Goal: Task Accomplishment & Management: Manage account settings

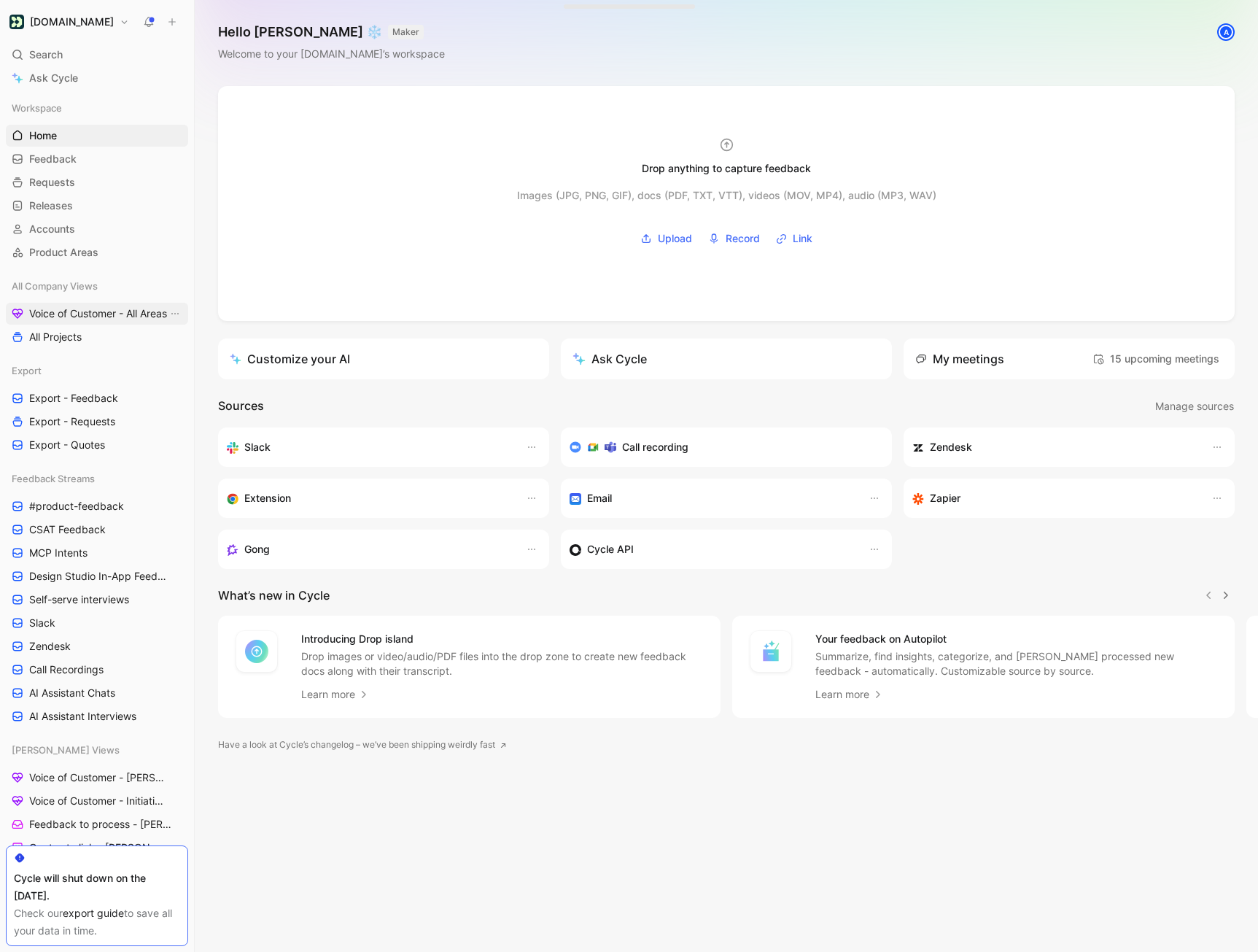
click at [100, 311] on span "Voice of Customer - All Areas" at bounding box center [98, 313] width 138 height 14
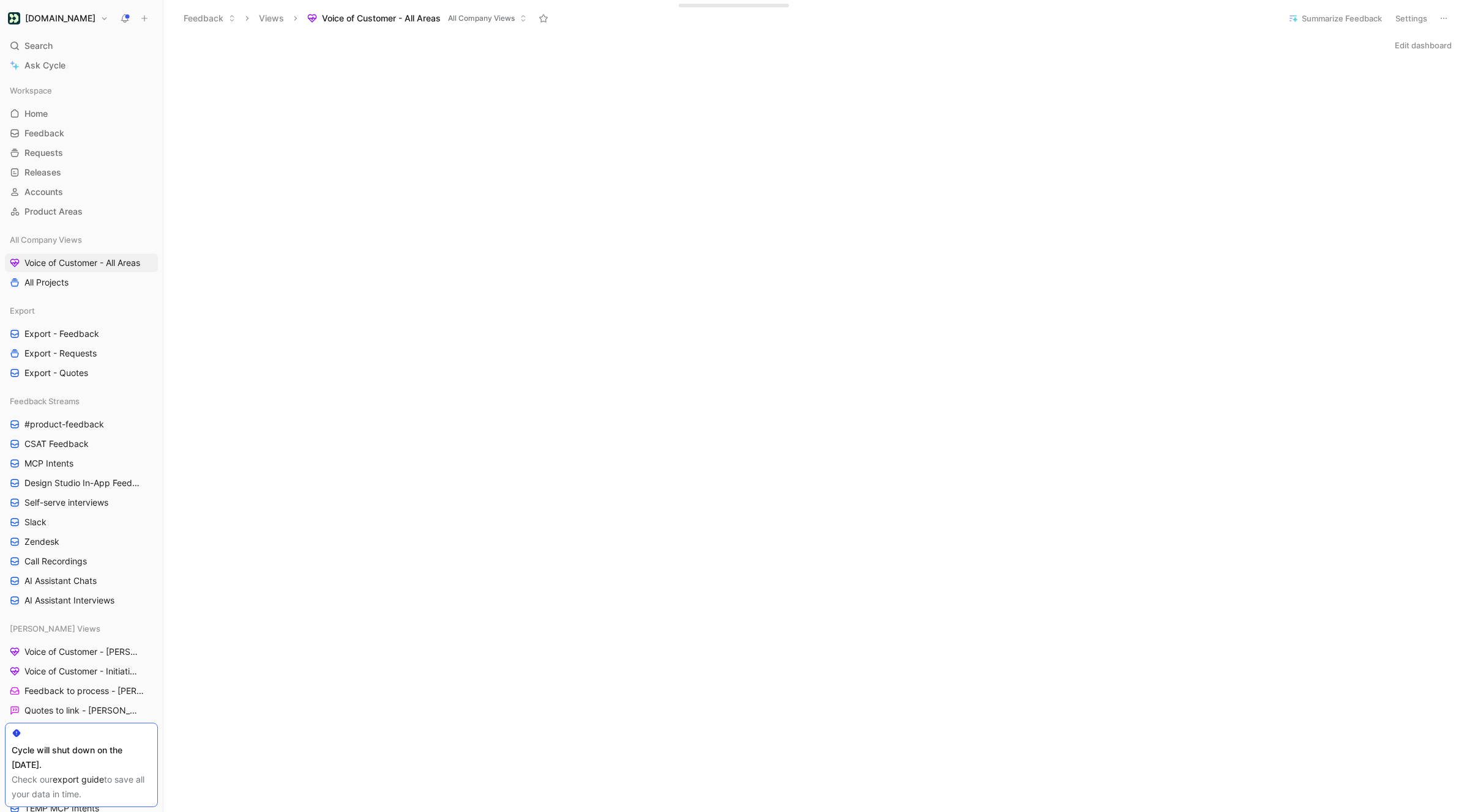
scroll to position [52, 0]
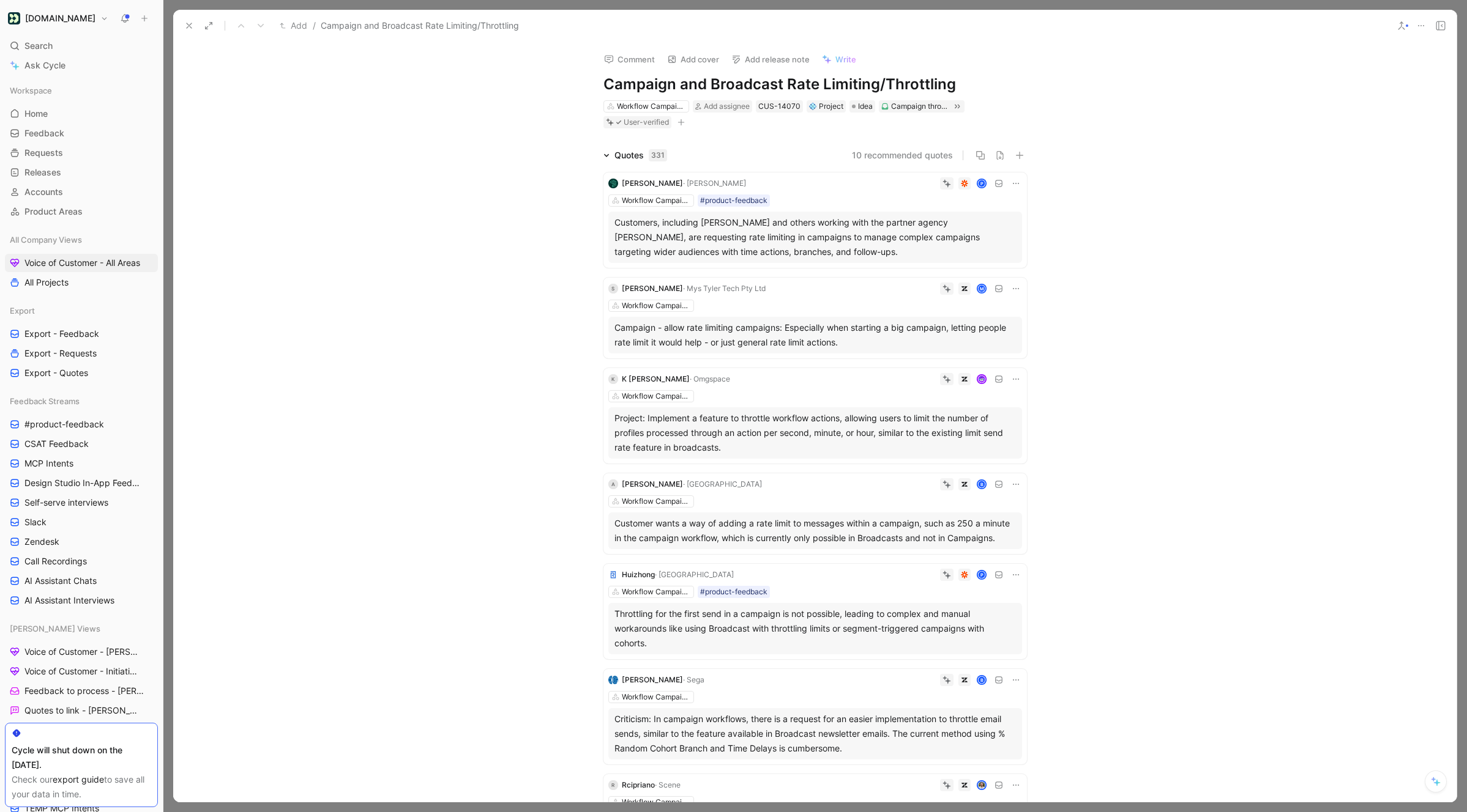
click at [601, 157] on div "Quotes 331" at bounding box center [635, 155] width 74 height 15
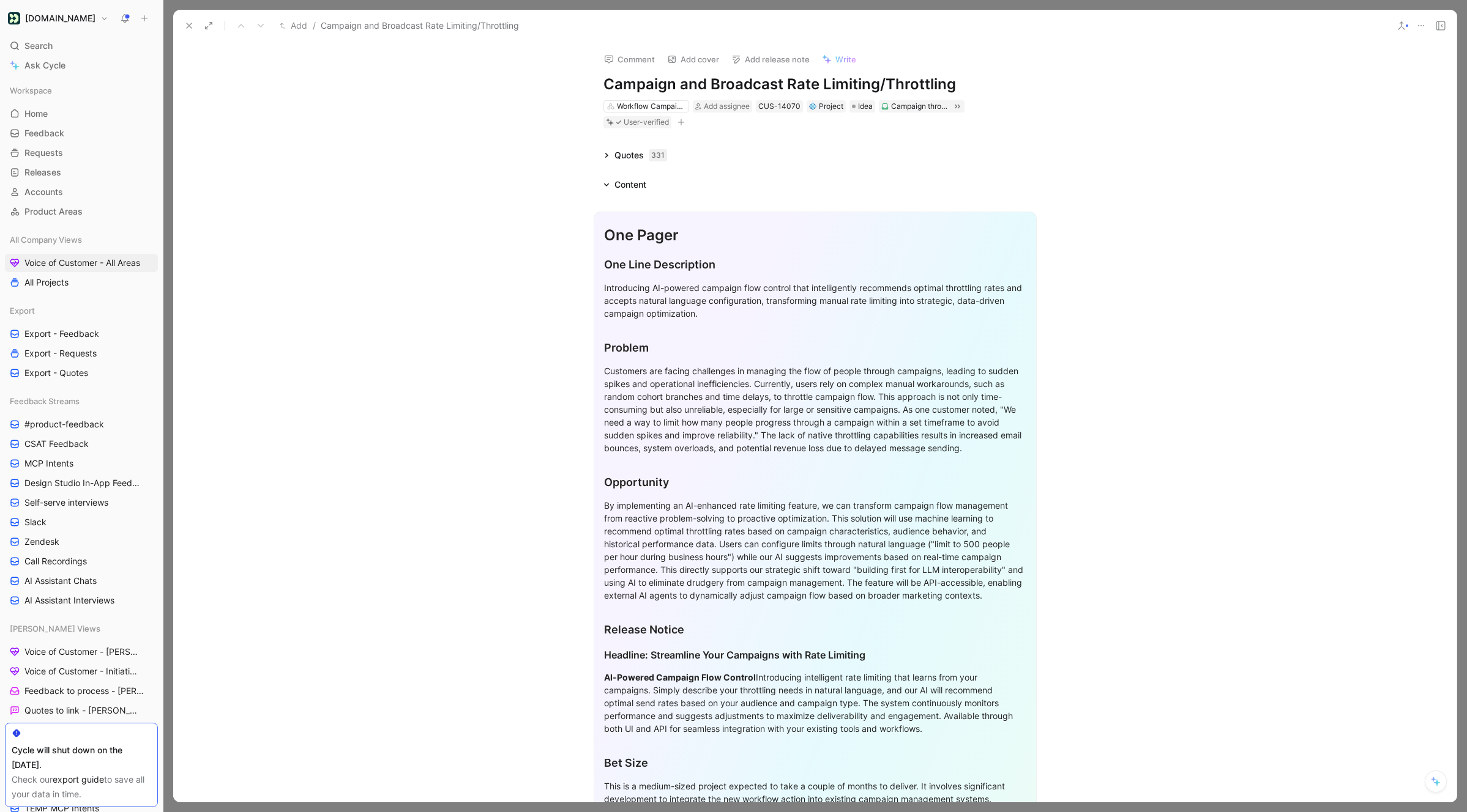
click at [605, 157] on icon at bounding box center [606, 155] width 6 height 6
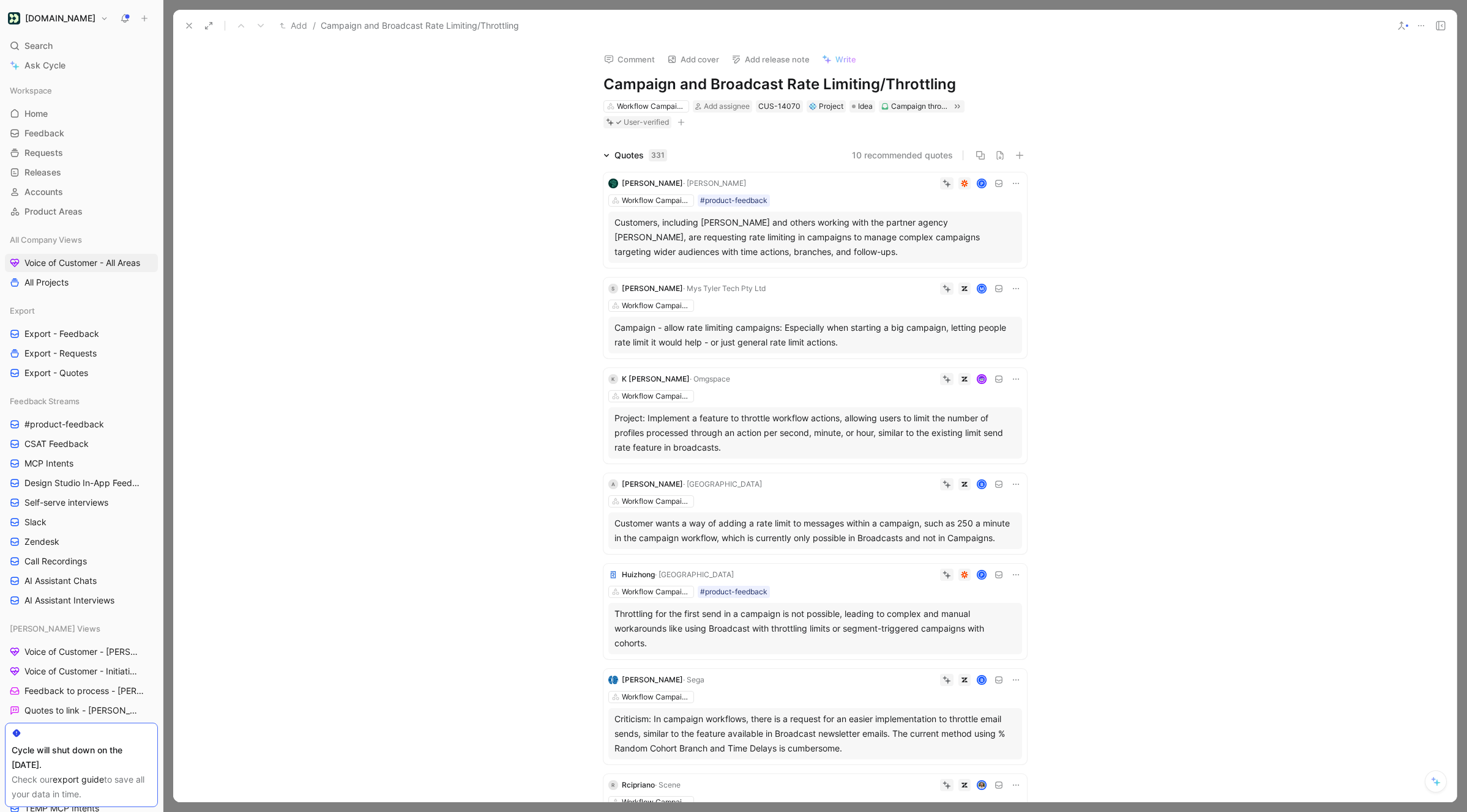
click at [187, 30] on button at bounding box center [189, 25] width 17 height 17
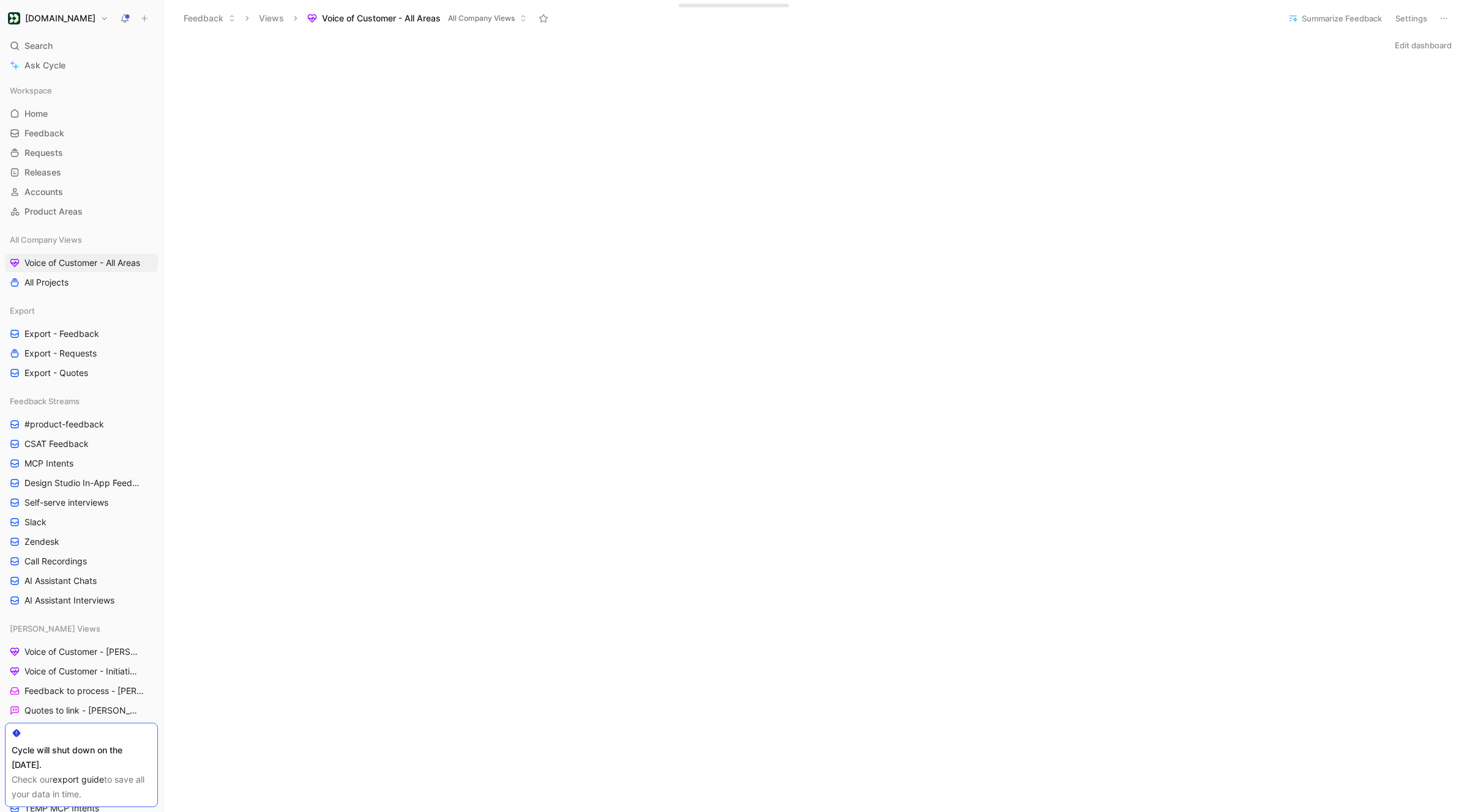
click at [1055, 47] on button "Edit dashboard" at bounding box center [1423, 45] width 68 height 17
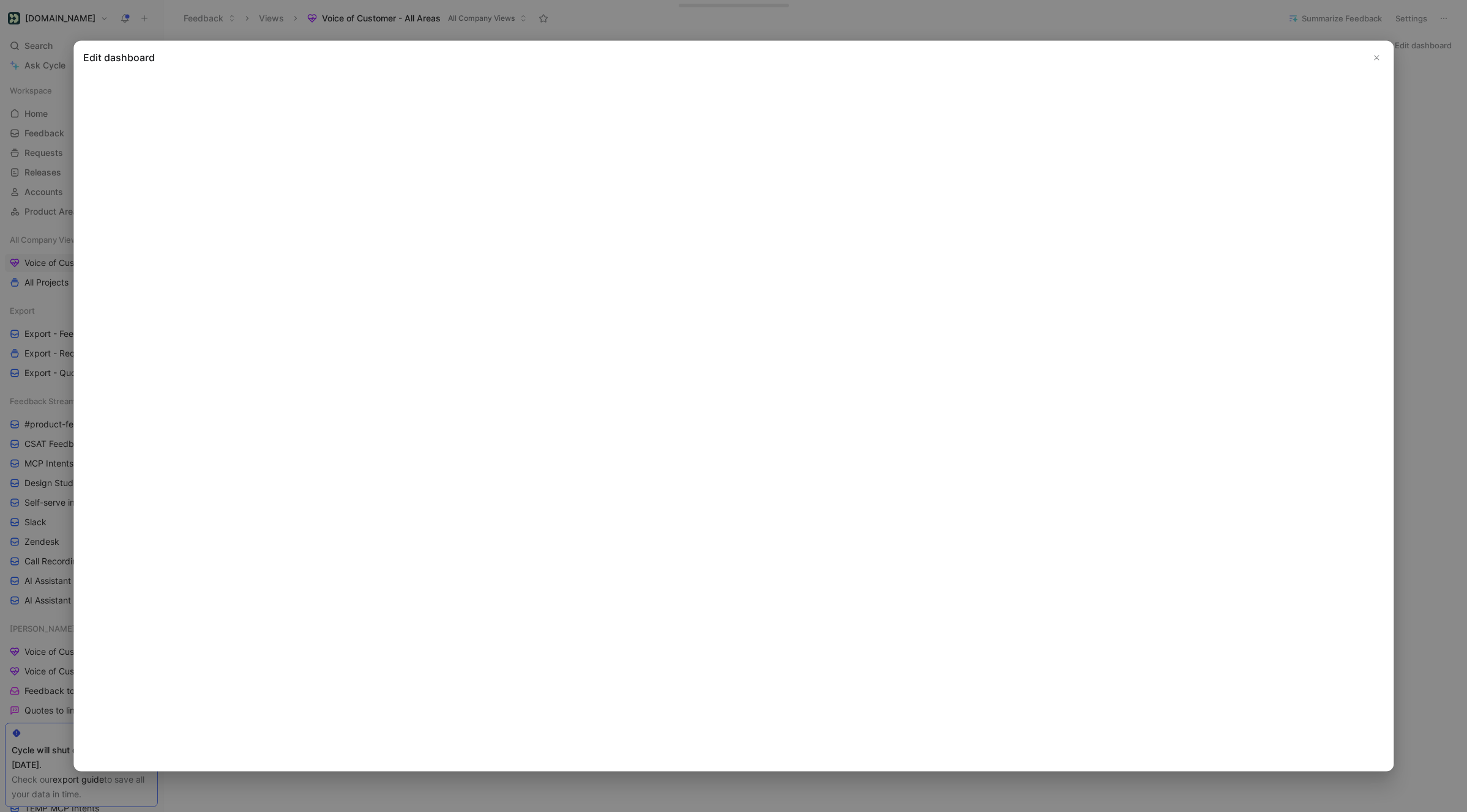
click at [1055, 62] on button "Close" at bounding box center [1376, 57] width 15 height 15
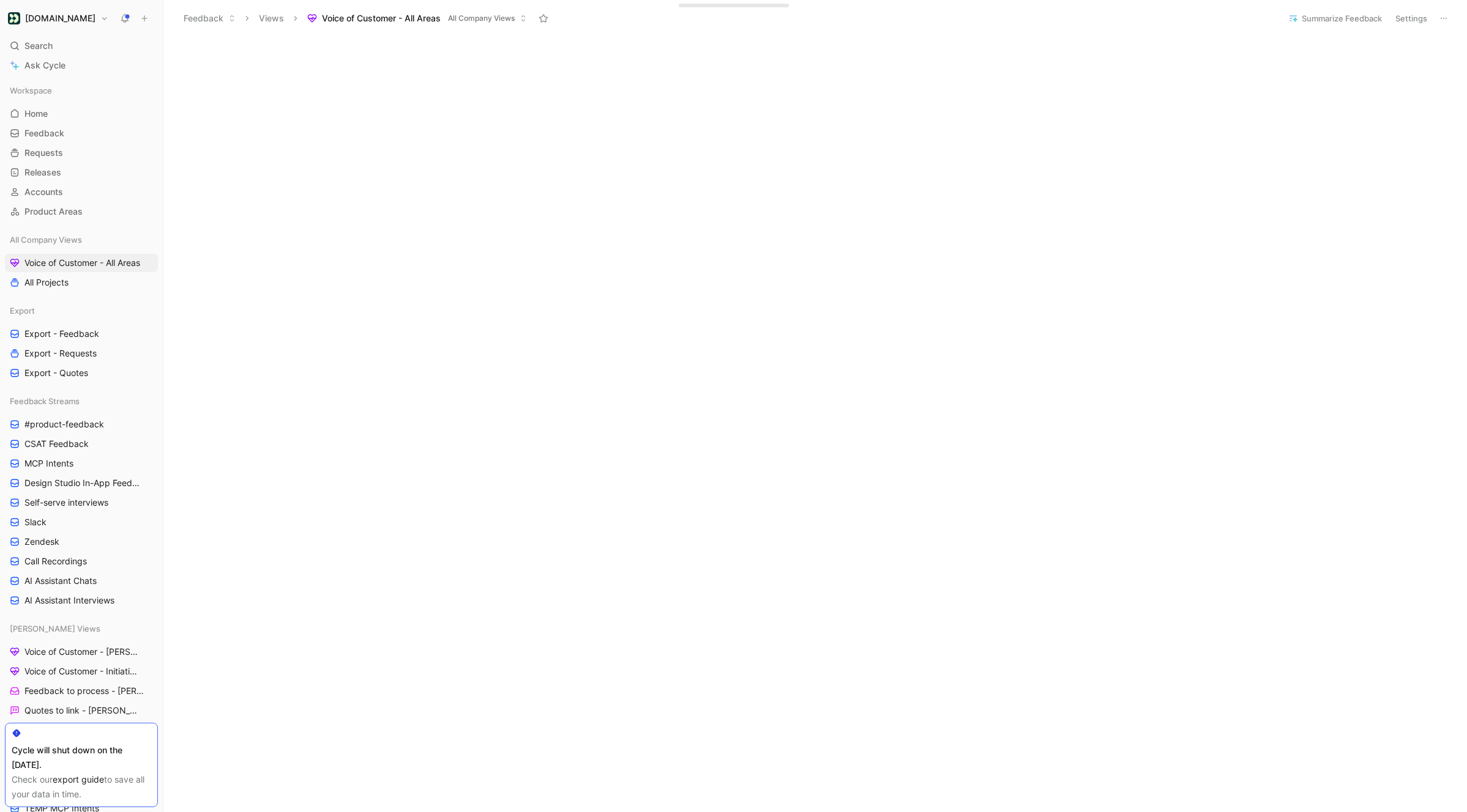
scroll to position [26, 0]
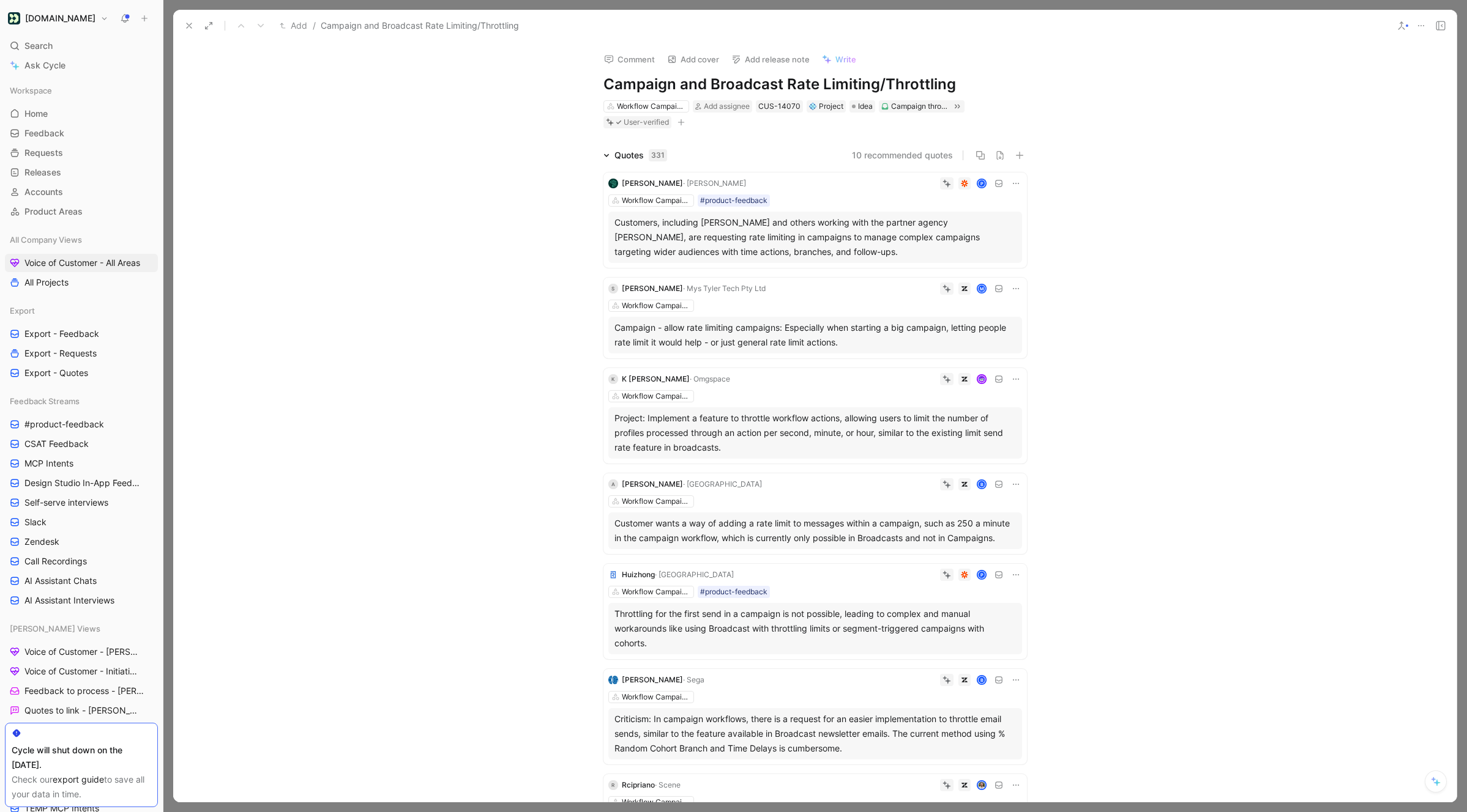
click at [186, 29] on icon at bounding box center [189, 25] width 10 height 10
click at [655, 143] on button "[PERSON_NAME]" at bounding box center [614, 139] width 83 height 15
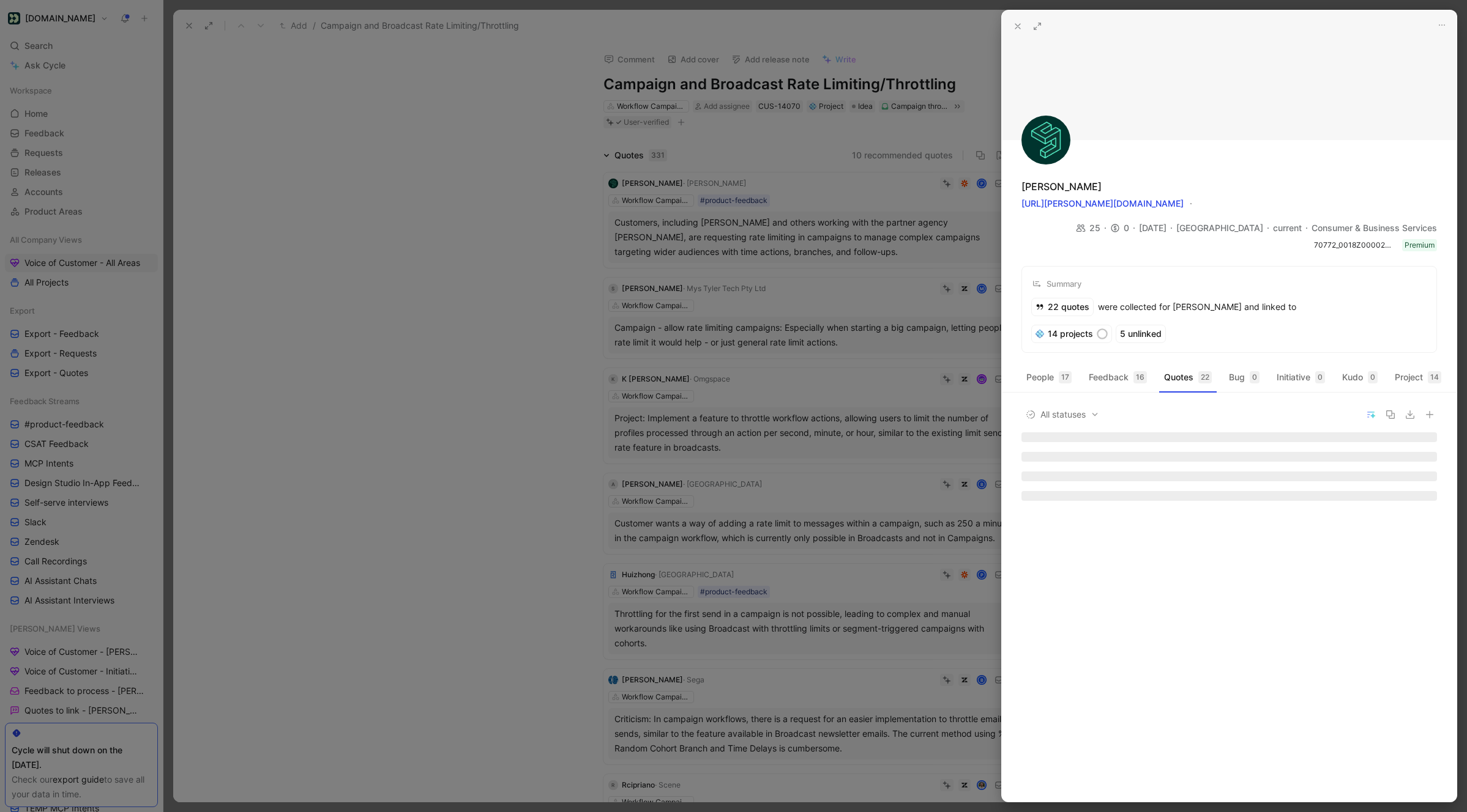
click at [1013, 21] on icon at bounding box center [1018, 26] width 10 height 10
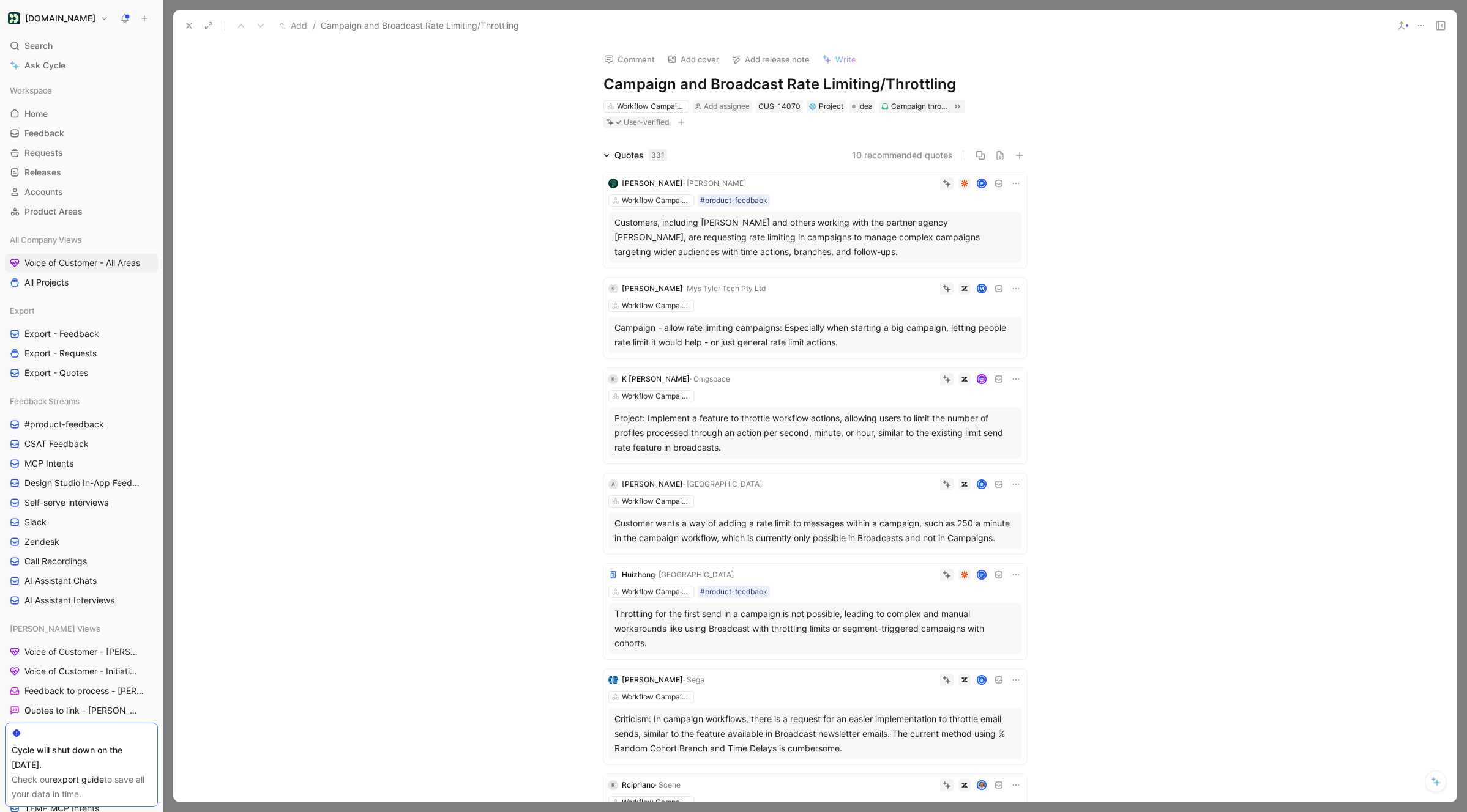
click at [186, 25] on icon at bounding box center [189, 25] width 10 height 10
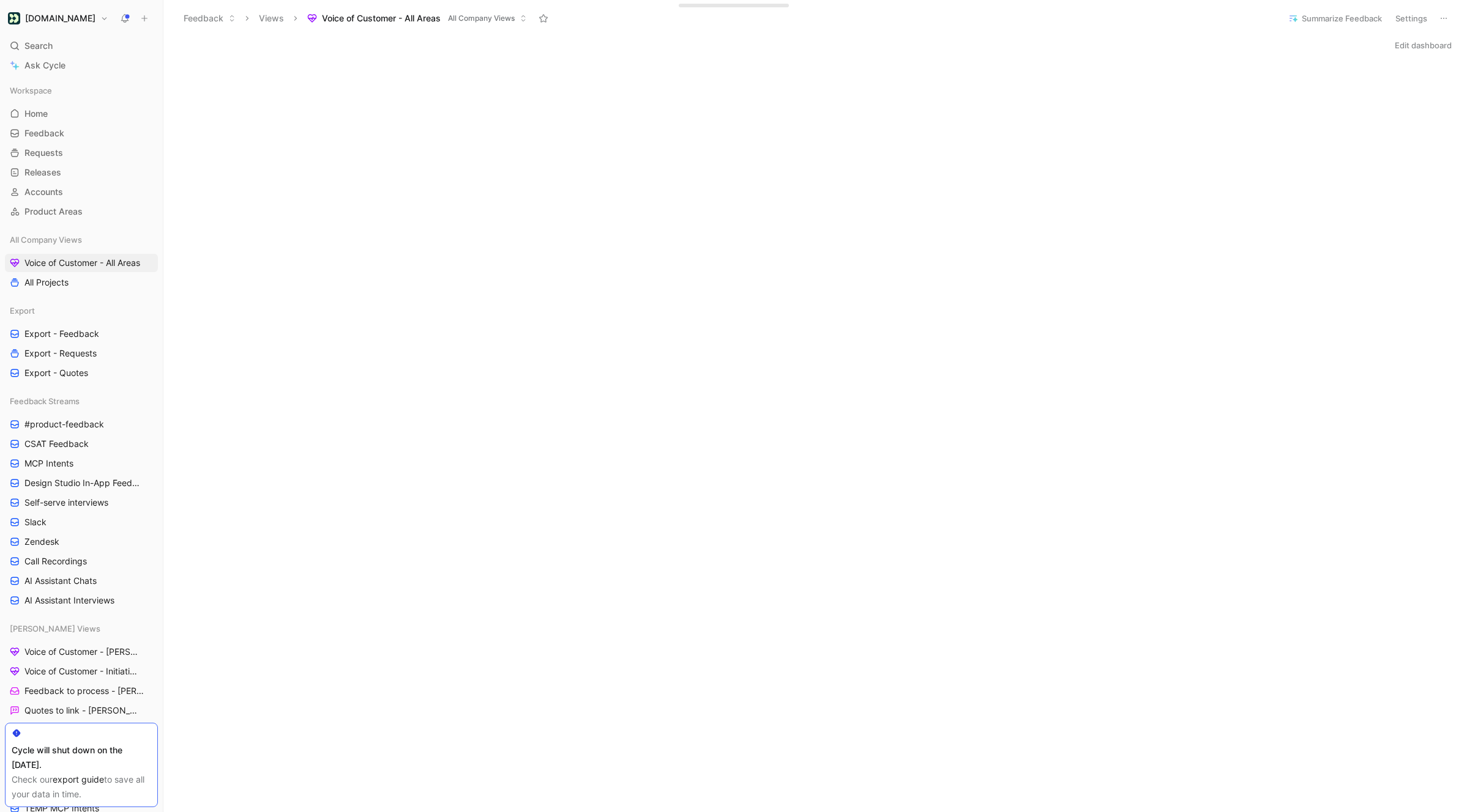
click at [1055, 47] on button "Edit dashboard" at bounding box center [1423, 45] width 68 height 17
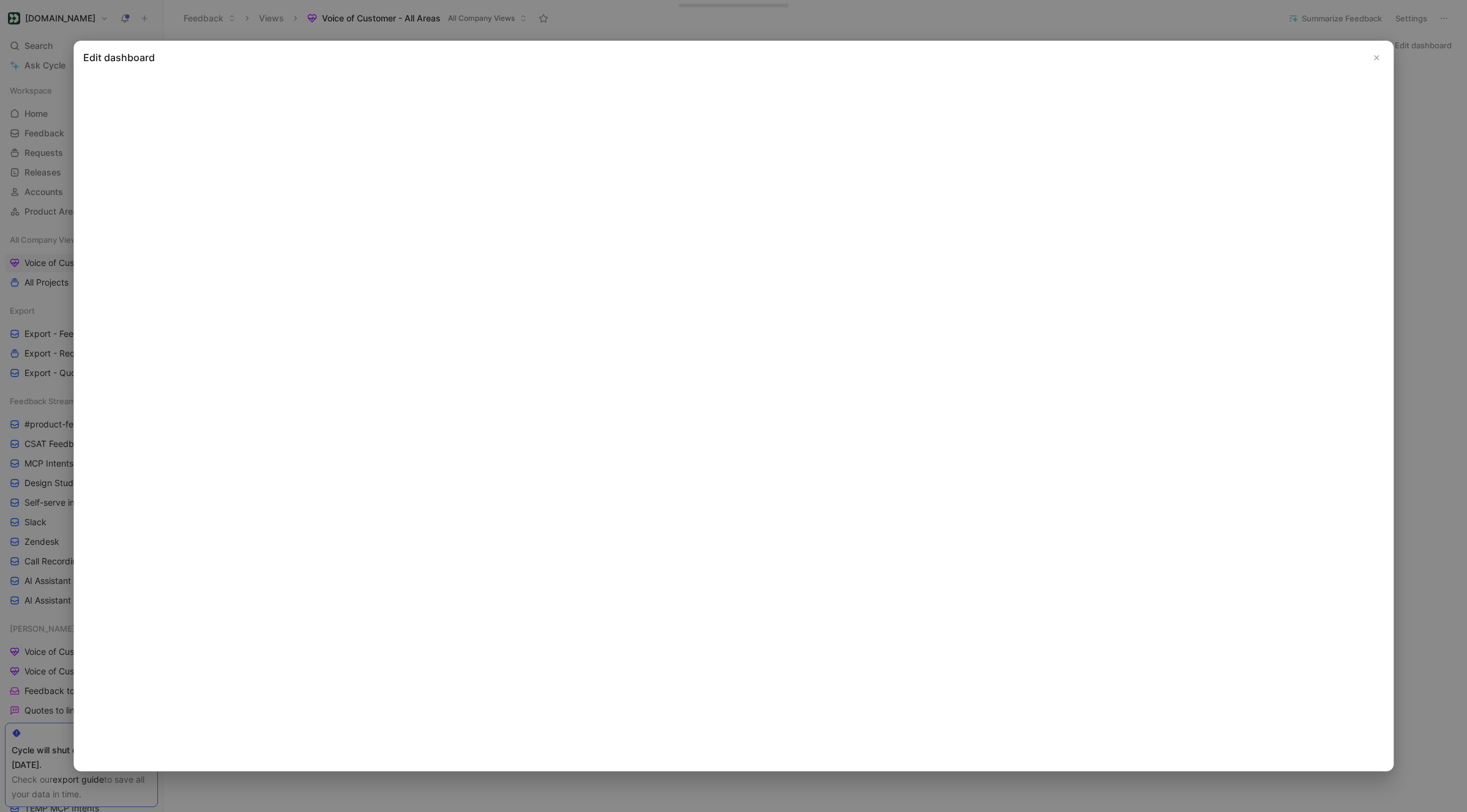
click at [1055, 59] on icon "Close" at bounding box center [1376, 57] width 9 height 8
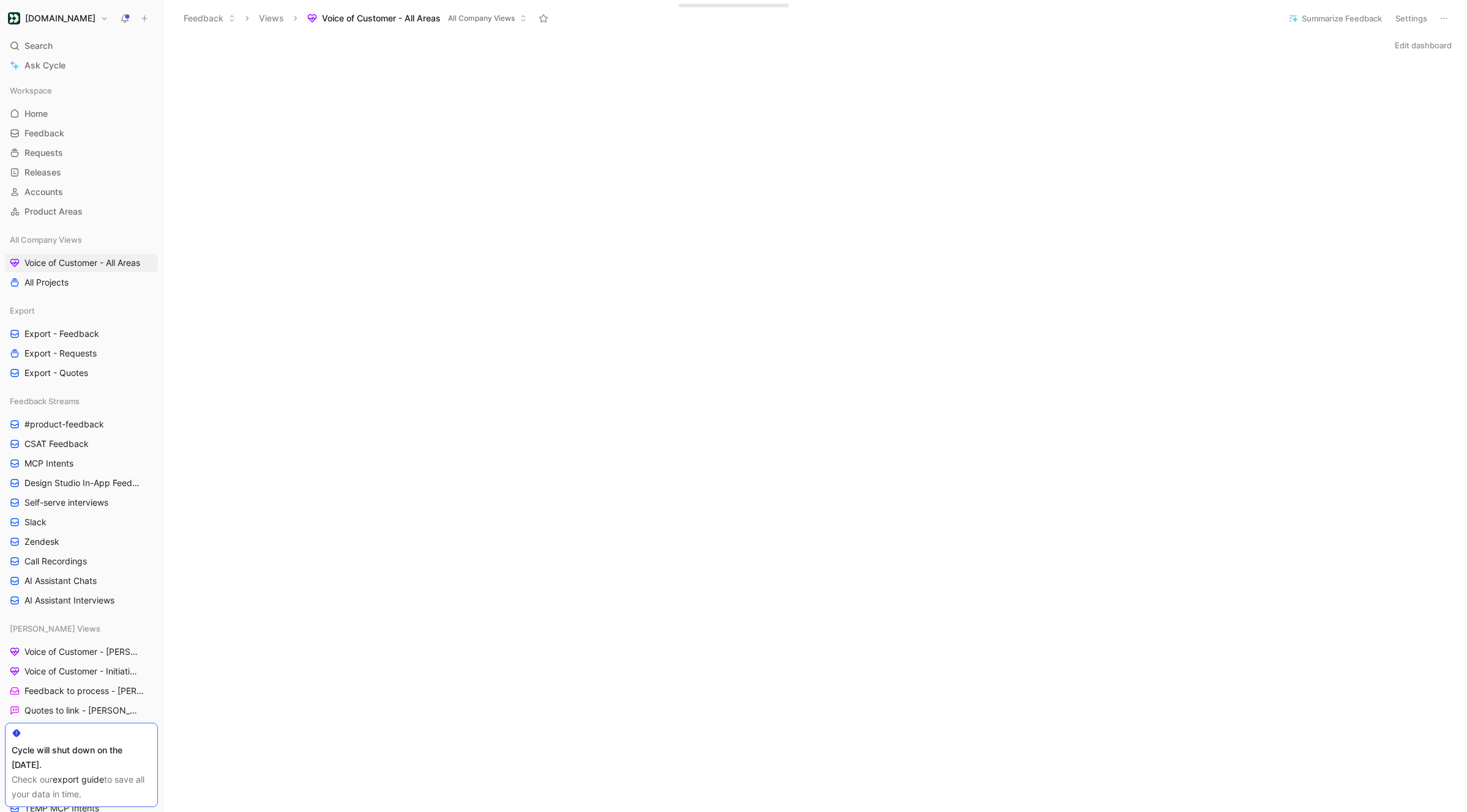
click at [79, 18] on button "[DOMAIN_NAME]" at bounding box center [58, 18] width 106 height 17
click at [64, 79] on div "Account settings" at bounding box center [83, 79] width 151 height 20
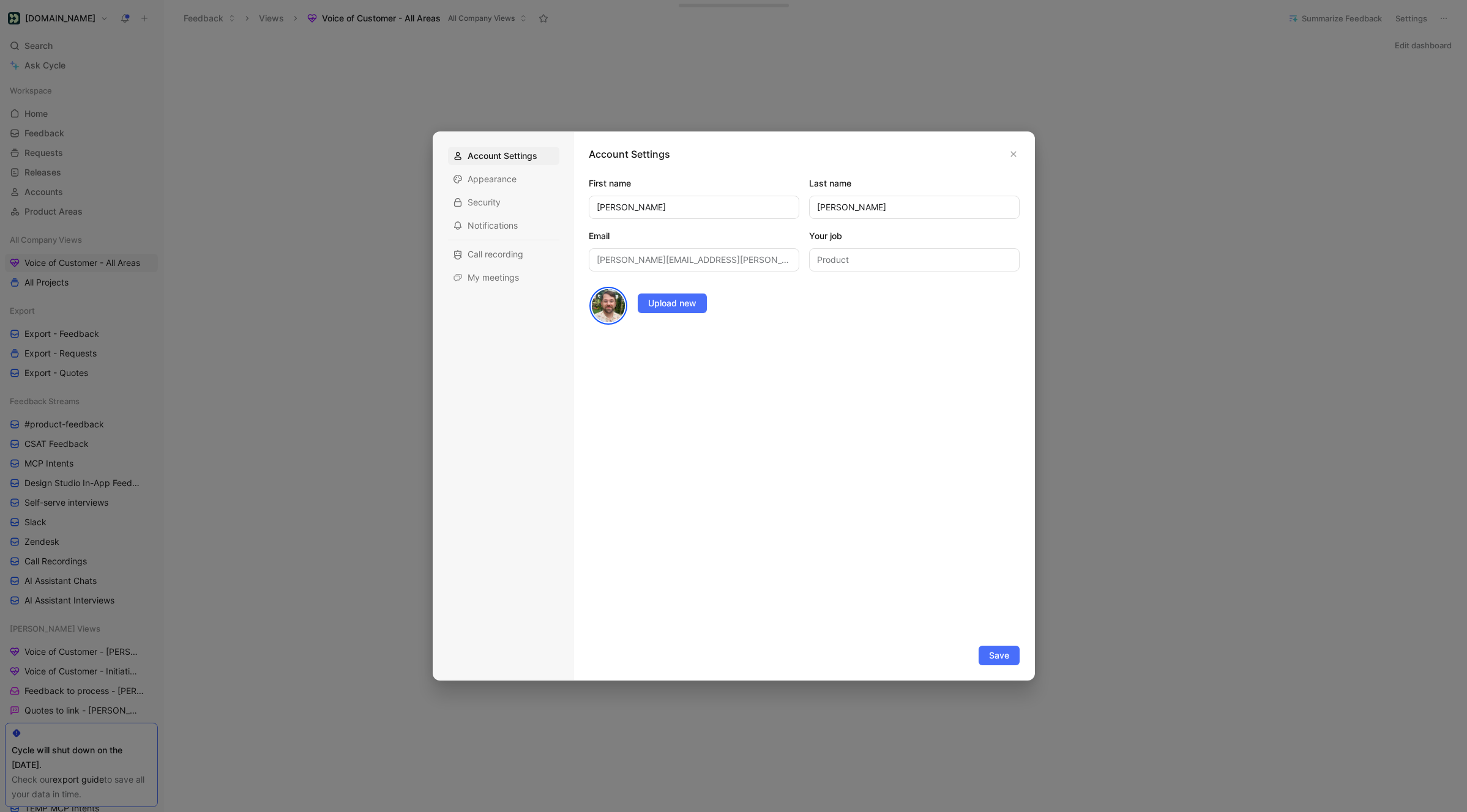
click at [26, 22] on div at bounding box center [733, 406] width 1467 height 812
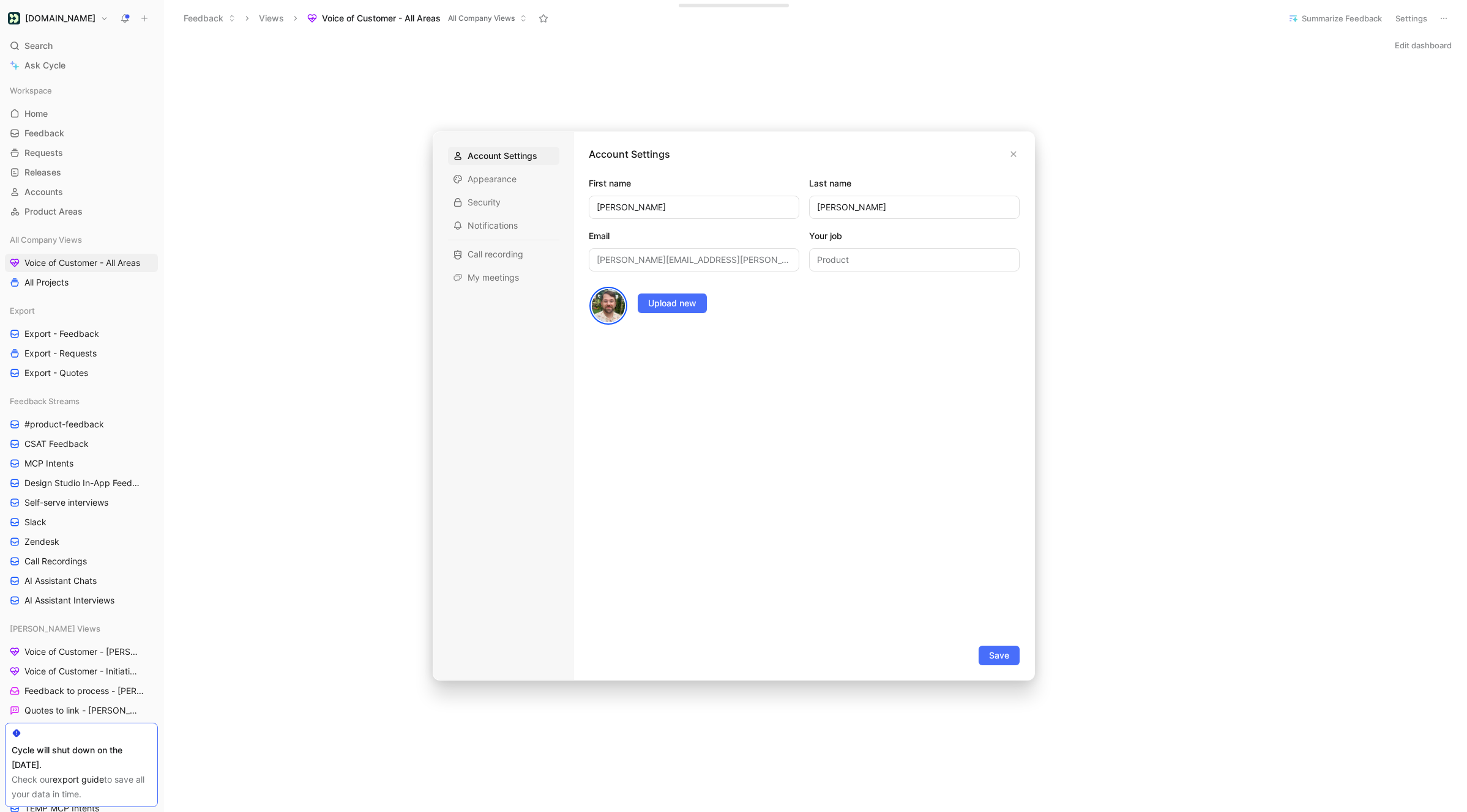
click at [75, 22] on div at bounding box center [733, 406] width 1467 height 812
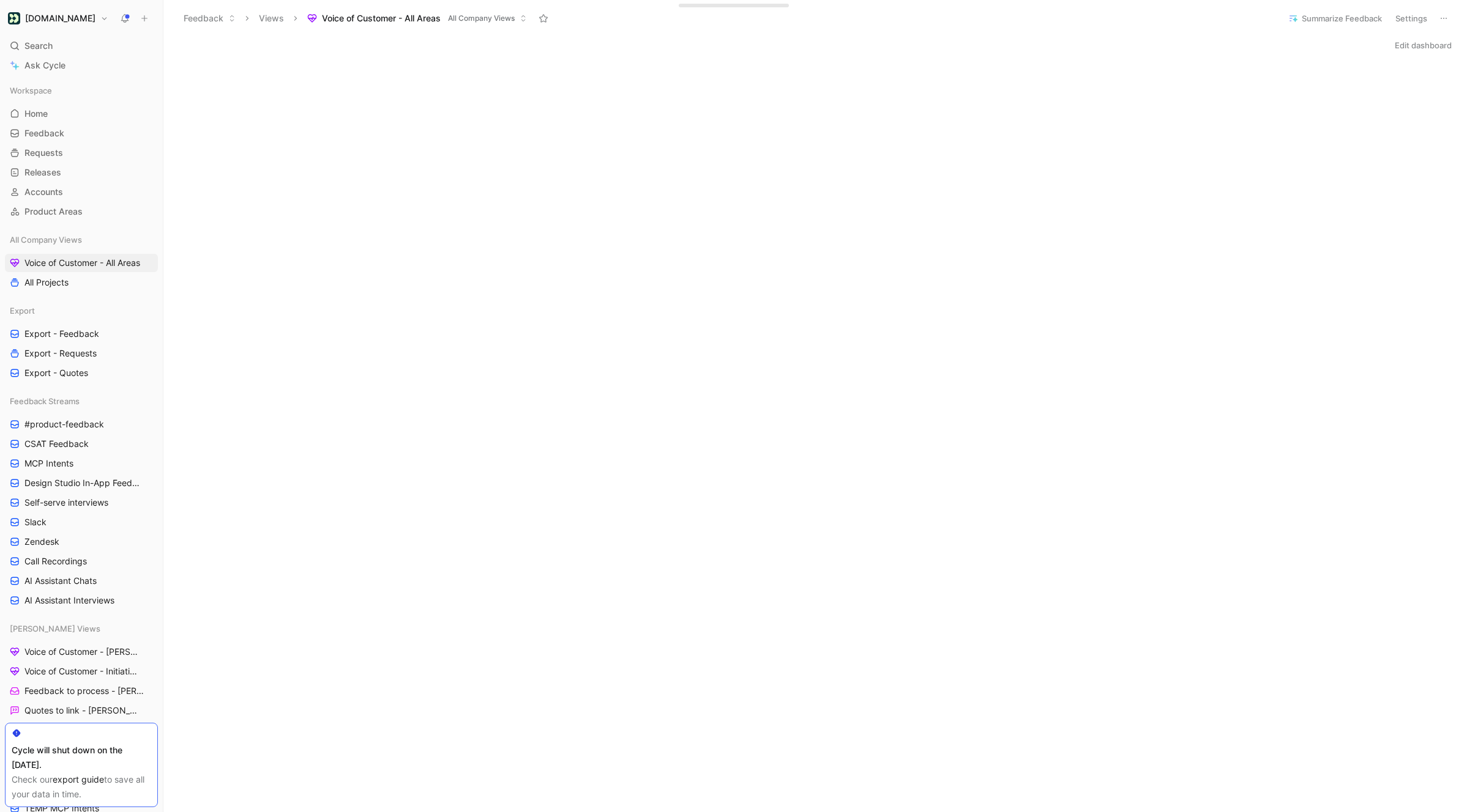
click at [75, 22] on button "[DOMAIN_NAME]" at bounding box center [58, 18] width 106 height 17
click at [62, 125] on div "Workspace settings G then S" at bounding box center [83, 126] width 151 height 20
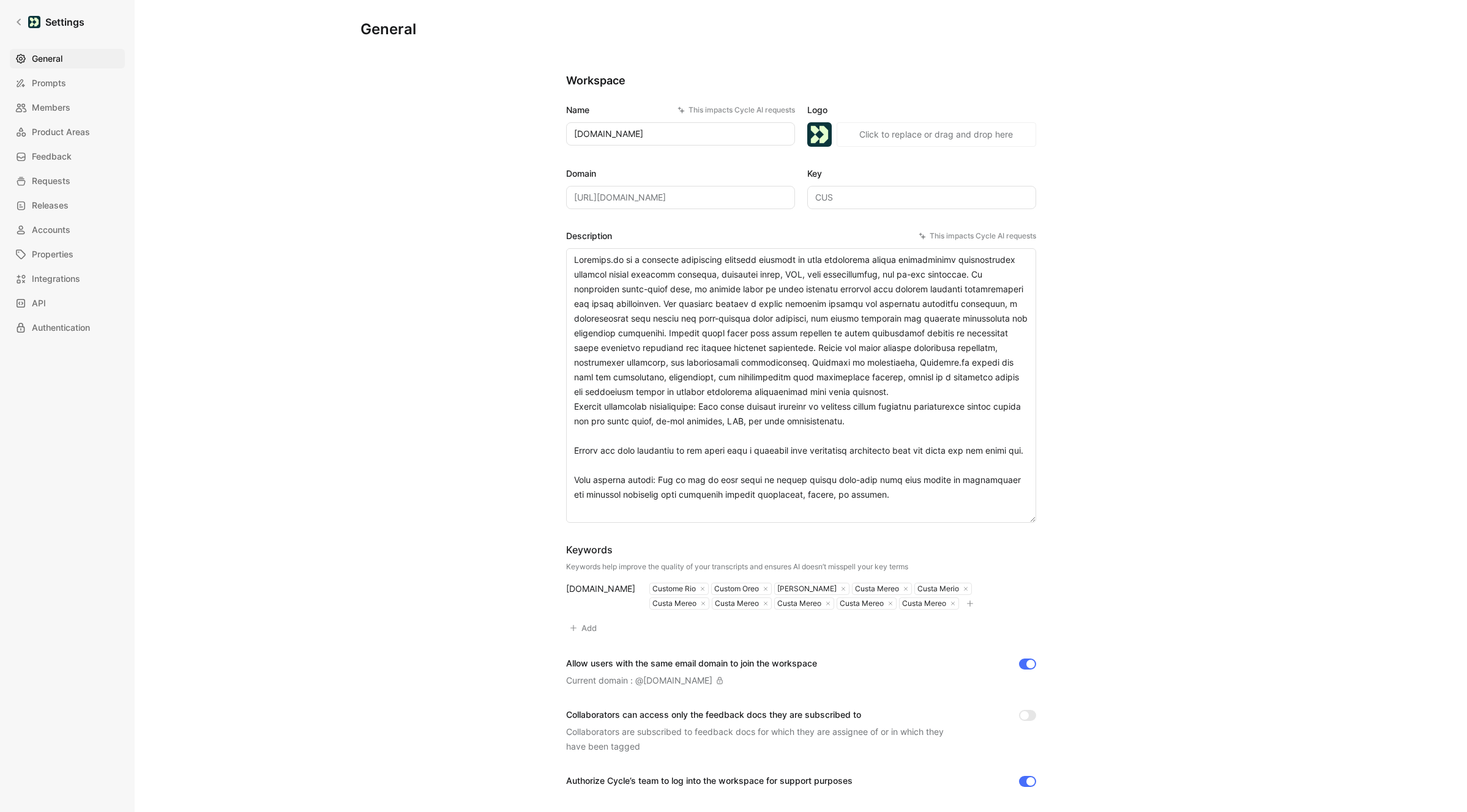
click at [62, 94] on div "General Prompts Members Product Areas Feedback Requests Releases Accounts Prope…" at bounding box center [72, 193] width 124 height 289
click at [62, 103] on span "Members" at bounding box center [51, 108] width 38 height 15
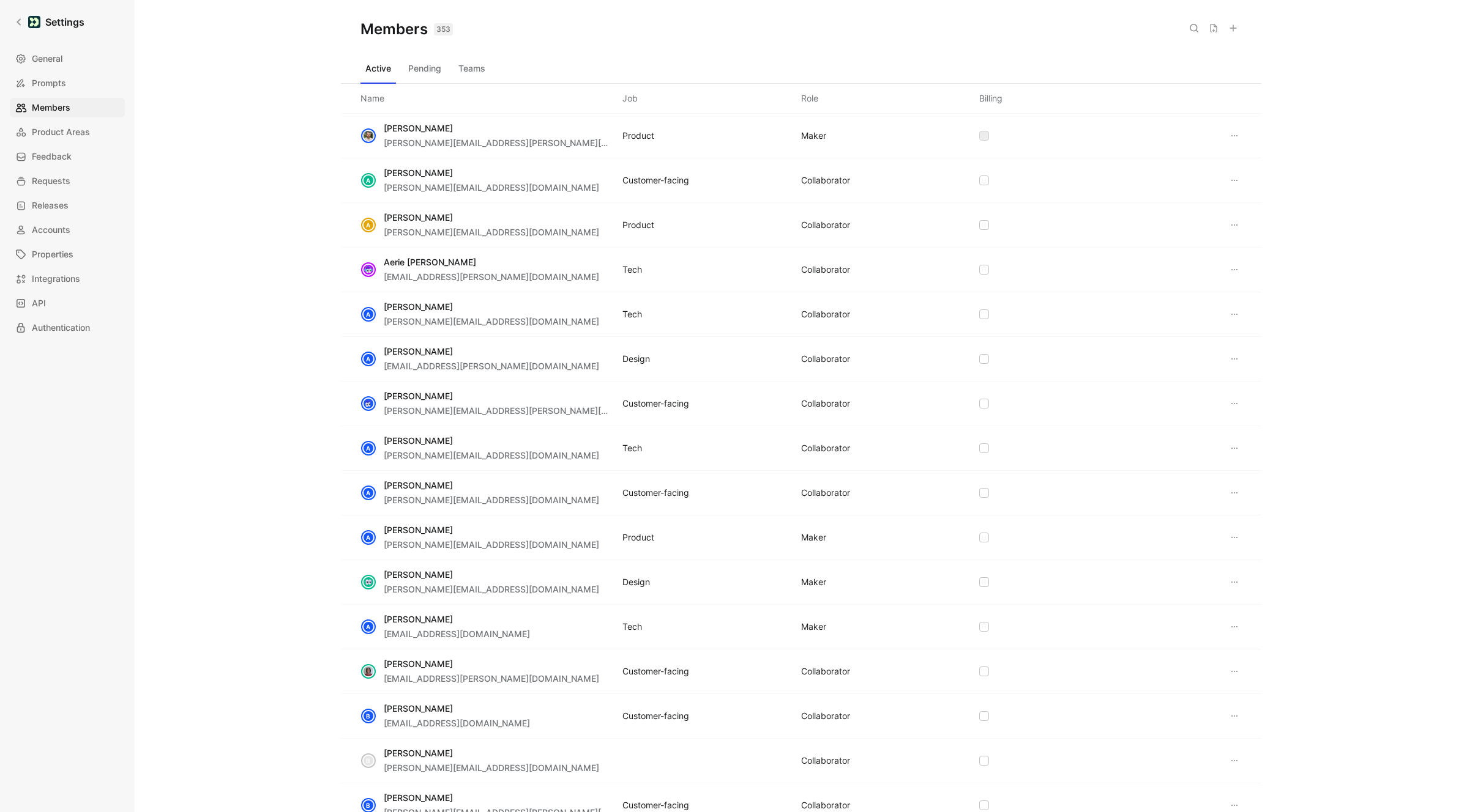
click at [1055, 29] on div "Saved" at bounding box center [1191, 28] width 101 height 17
click at [1055, 29] on icon at bounding box center [1194, 28] width 10 height 10
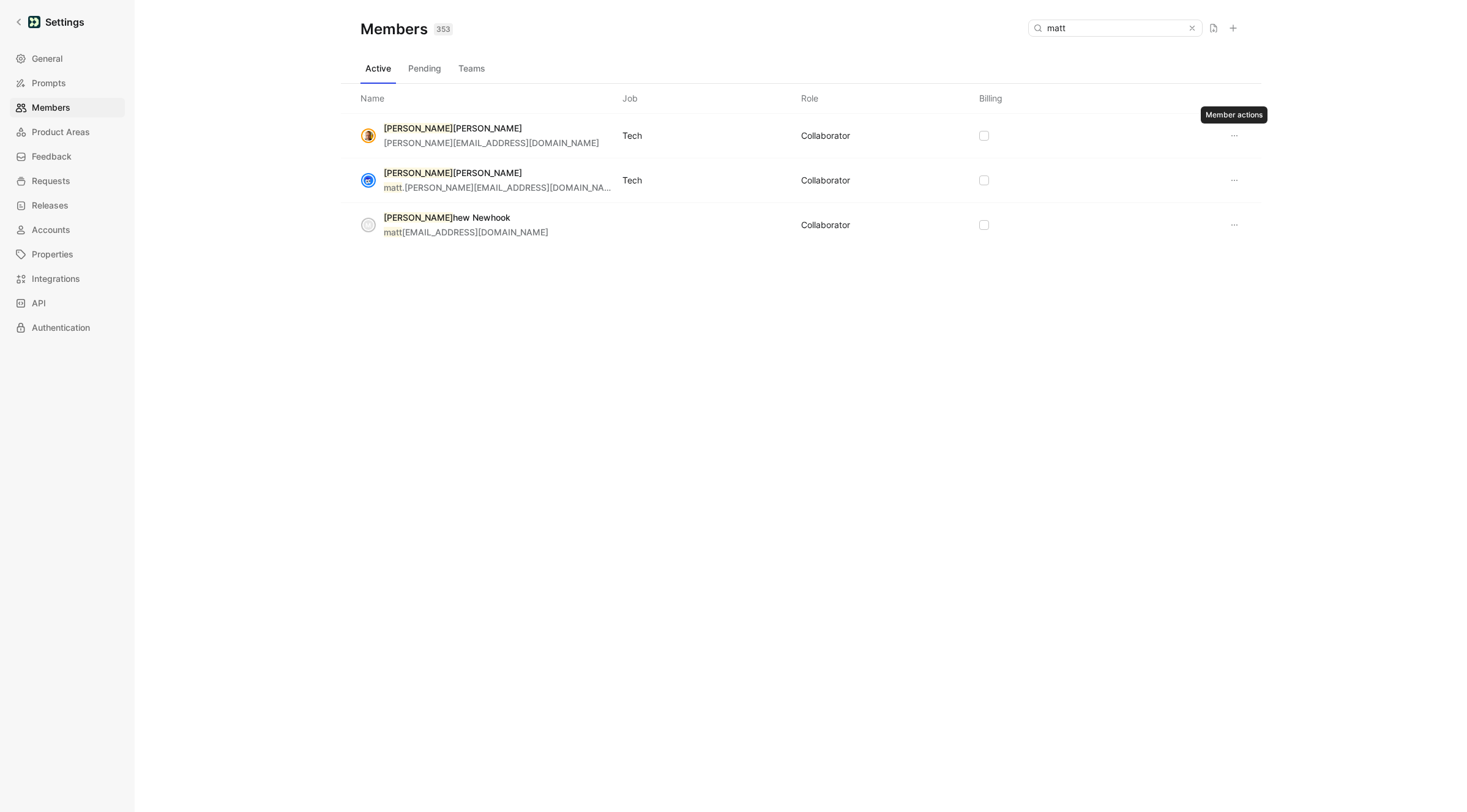
type input "matt"
click at [1055, 137] on icon at bounding box center [1235, 136] width 10 height 10
click at [1055, 164] on span "Edit role" at bounding box center [1264, 159] width 33 height 11
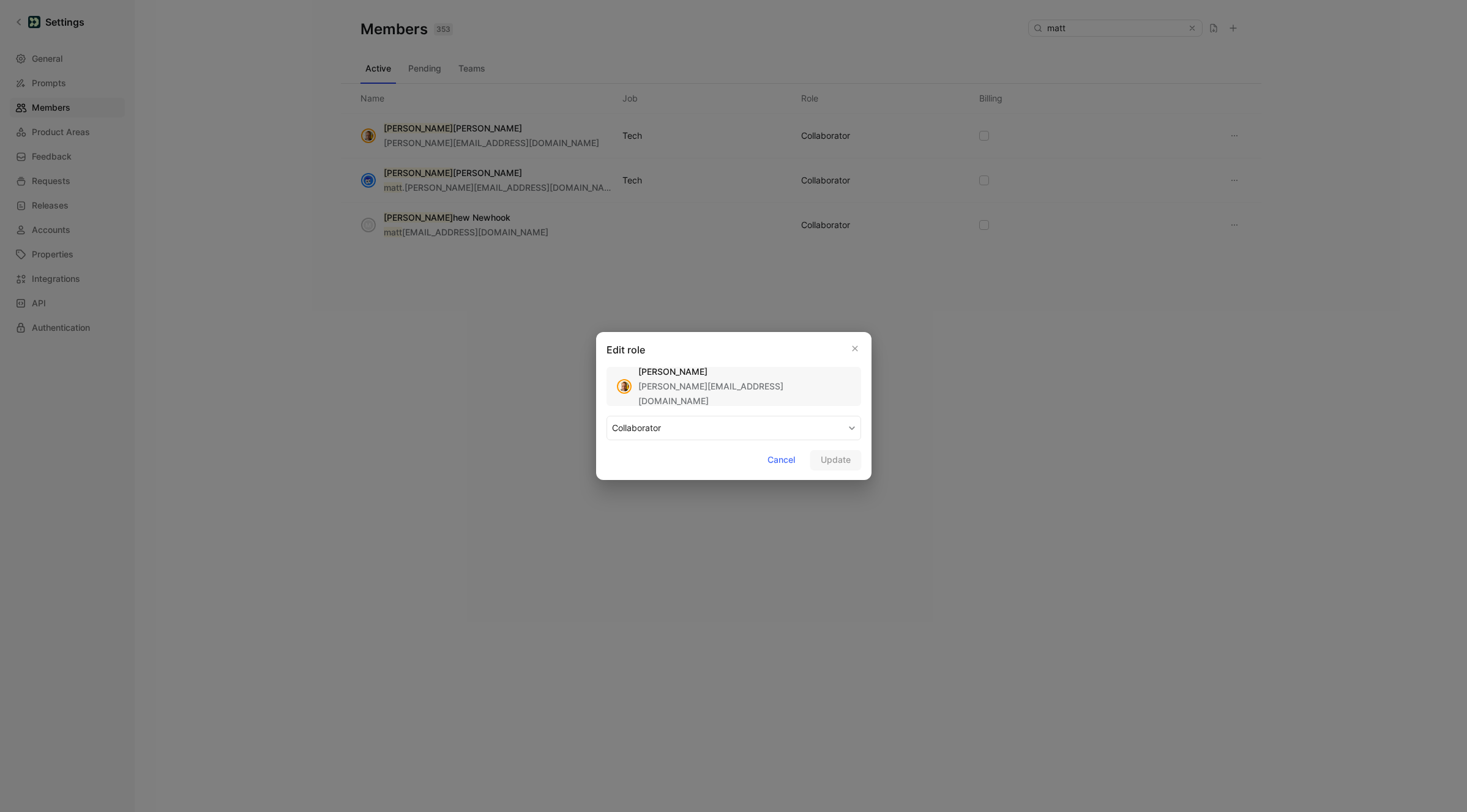
click at [750, 435] on button "COLLABORATOR" at bounding box center [733, 428] width 254 height 25
click at [647, 456] on div "MAKER" at bounding box center [648, 457] width 72 height 15
click at [825, 461] on span "Update" at bounding box center [836, 459] width 30 height 15
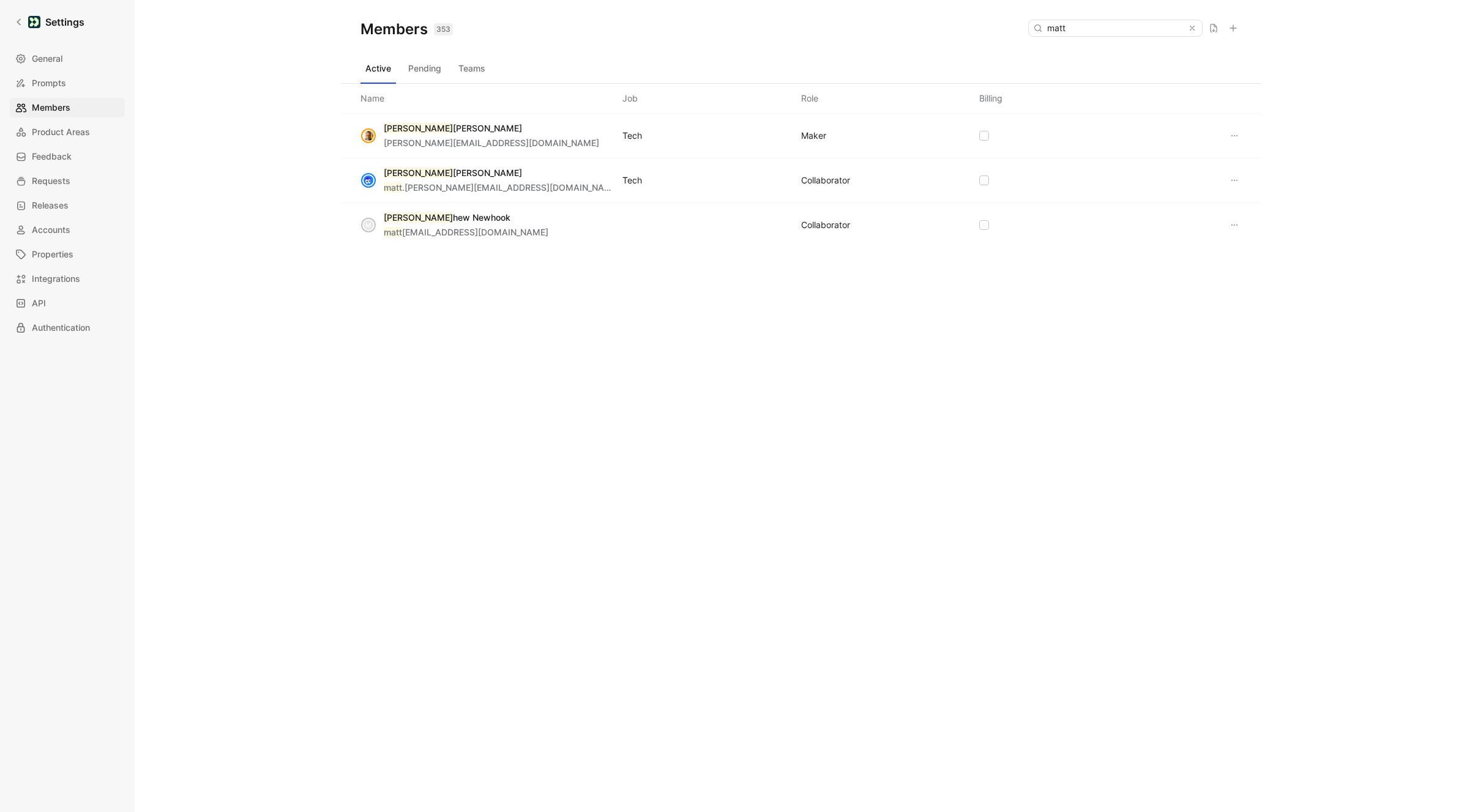
click at [1055, 178] on icon at bounding box center [1235, 181] width 10 height 10
click at [1055, 208] on span "Edit role" at bounding box center [1264, 204] width 33 height 11
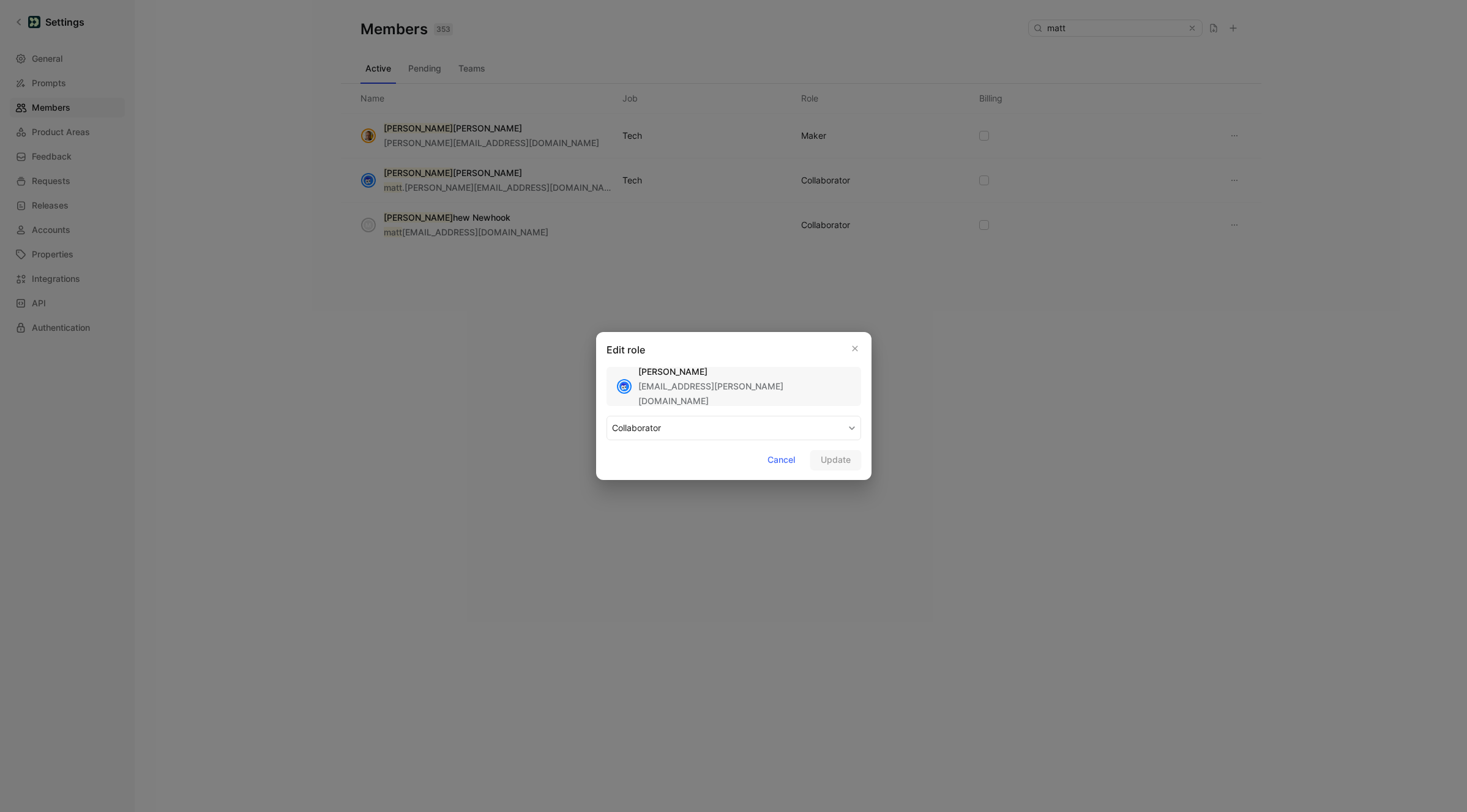
click at [727, 431] on button "COLLABORATOR" at bounding box center [733, 428] width 254 height 25
click at [643, 463] on div "MAKER" at bounding box center [648, 457] width 72 height 15
click at [851, 461] on button "Update" at bounding box center [836, 460] width 51 height 20
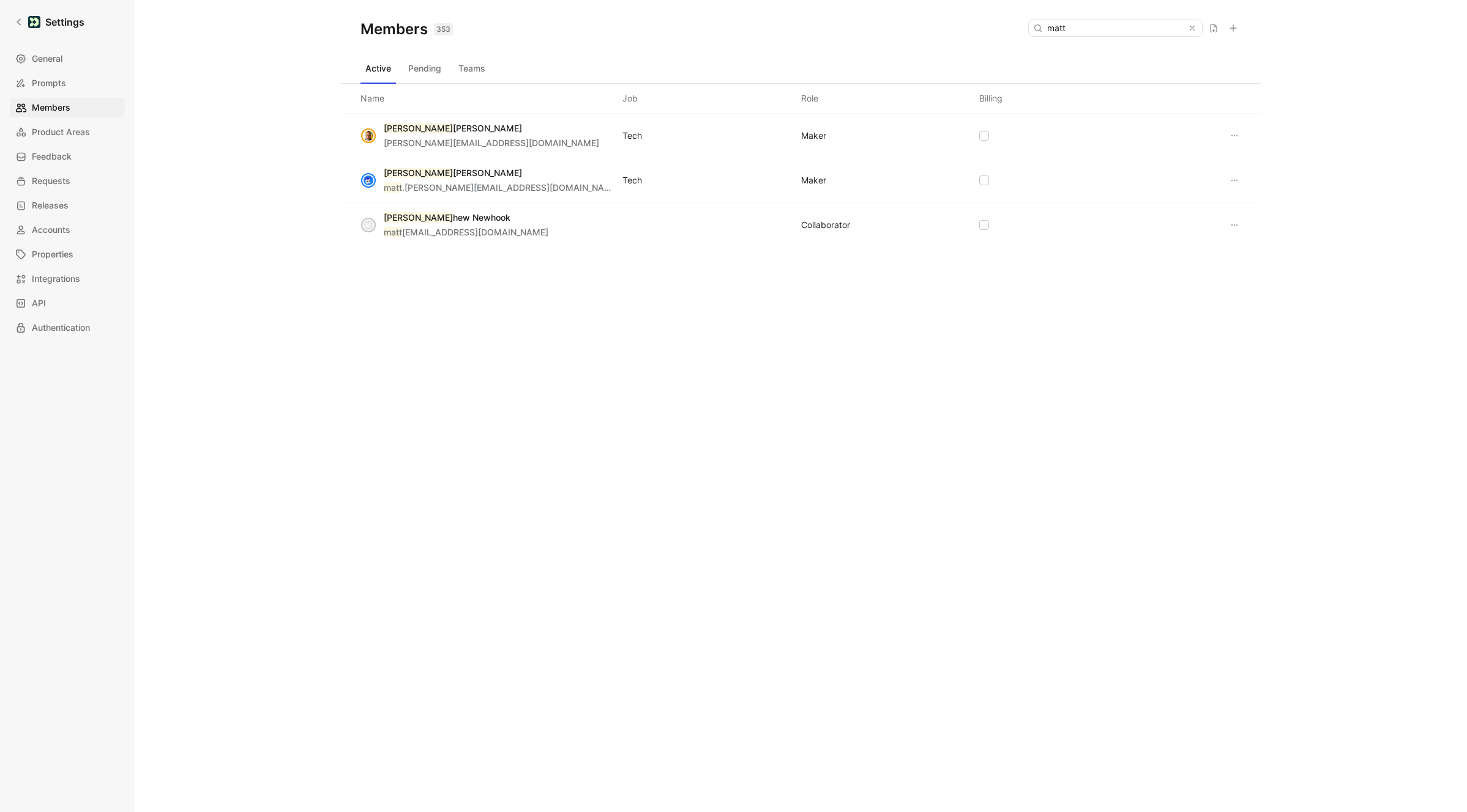
click at [188, 291] on div "Members 353 Saved [PERSON_NAME] Active Pending Teams Name Job Role Billing Matt…" at bounding box center [800, 406] width 1332 height 812
click at [18, 16] on link "Settings" at bounding box center [50, 22] width 79 height 25
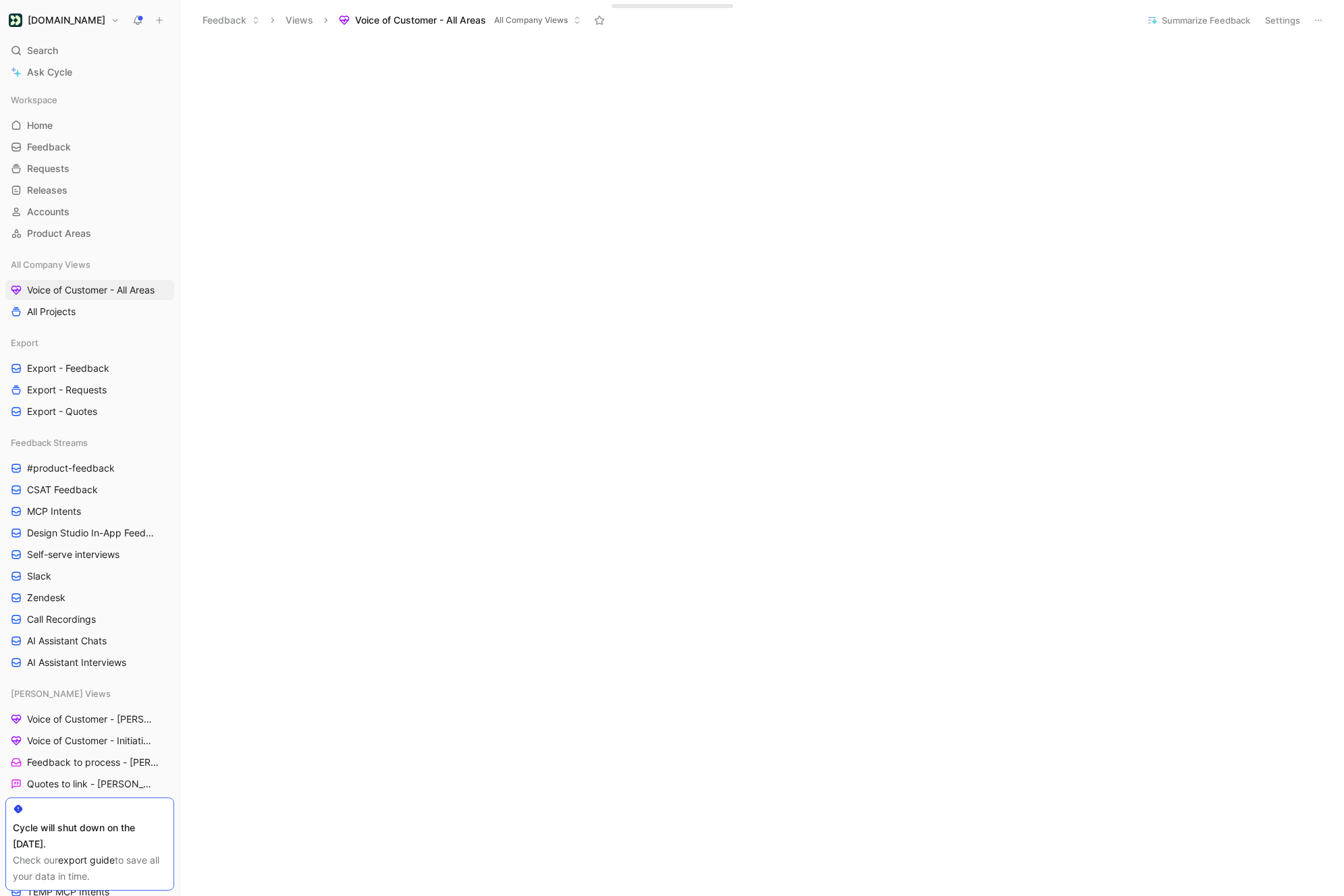
scroll to position [212, 0]
